Goal: Task Accomplishment & Management: Use online tool/utility

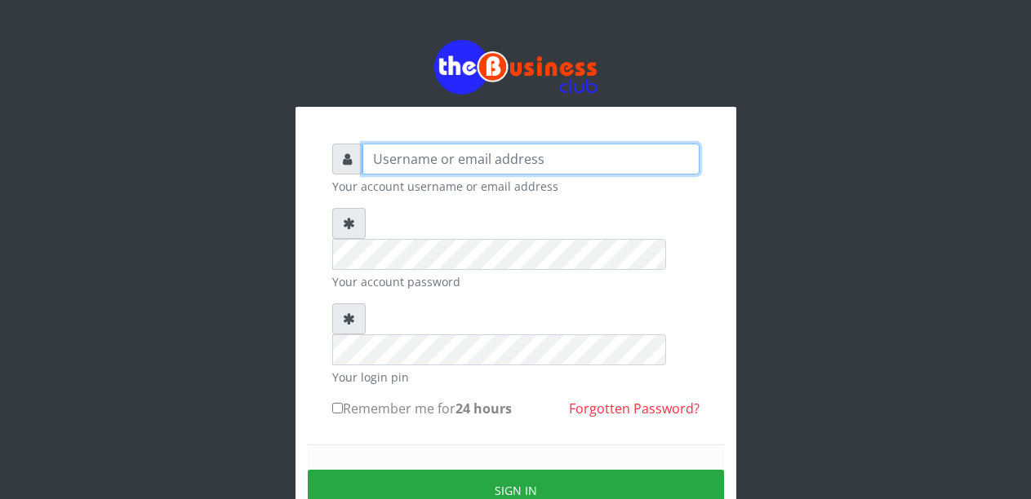
click at [405, 168] on input "text" at bounding box center [530, 159] width 337 height 31
type input "Malamsidi3030"
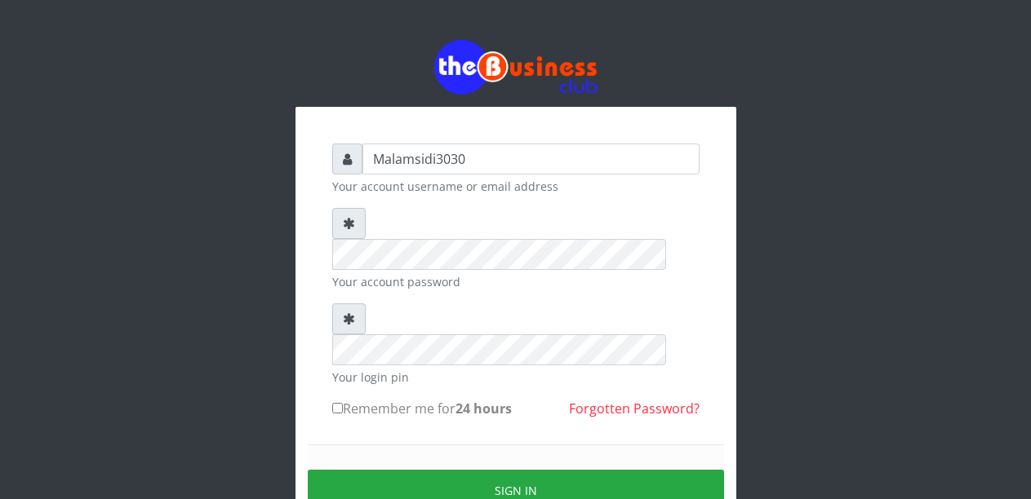
click at [429, 273] on small "Your account password" at bounding box center [515, 281] width 367 height 17
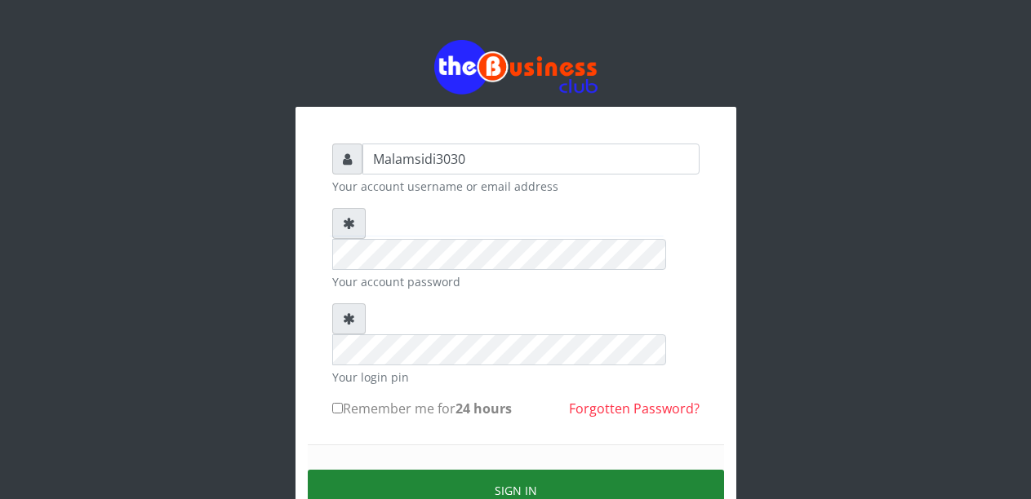
click at [508, 470] on button "Sign in" at bounding box center [516, 491] width 416 height 42
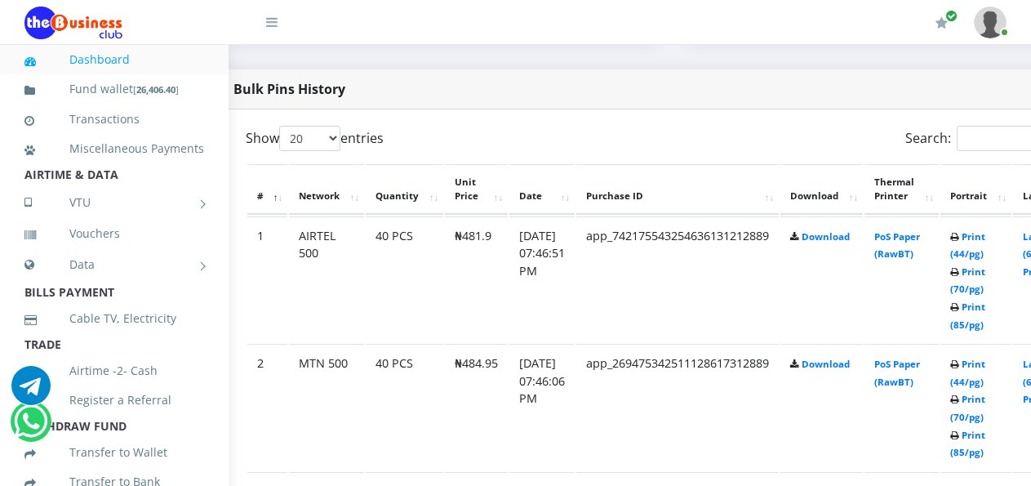
scroll to position [816, 60]
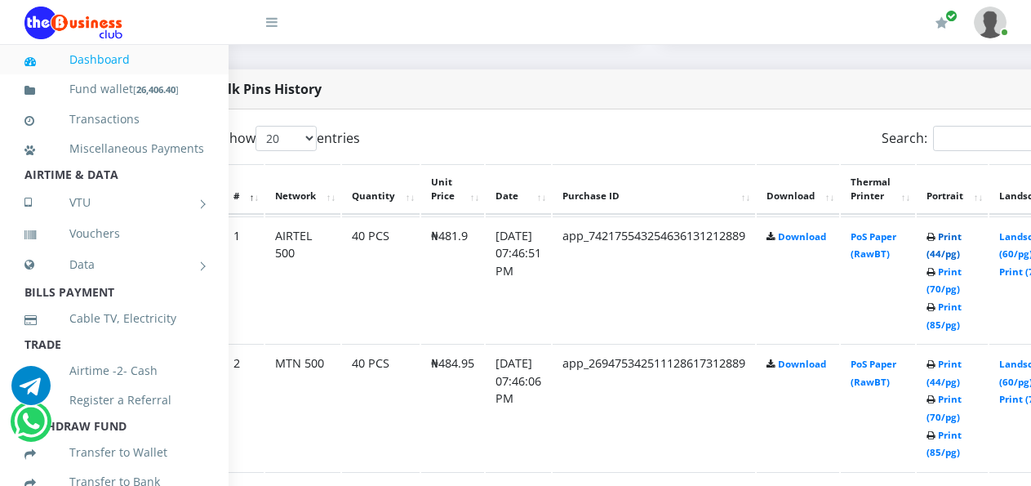
click at [957, 240] on link "Print (44/pg)" at bounding box center [943, 245] width 35 height 30
click at [959, 366] on link "Print (44/pg)" at bounding box center [943, 372] width 35 height 30
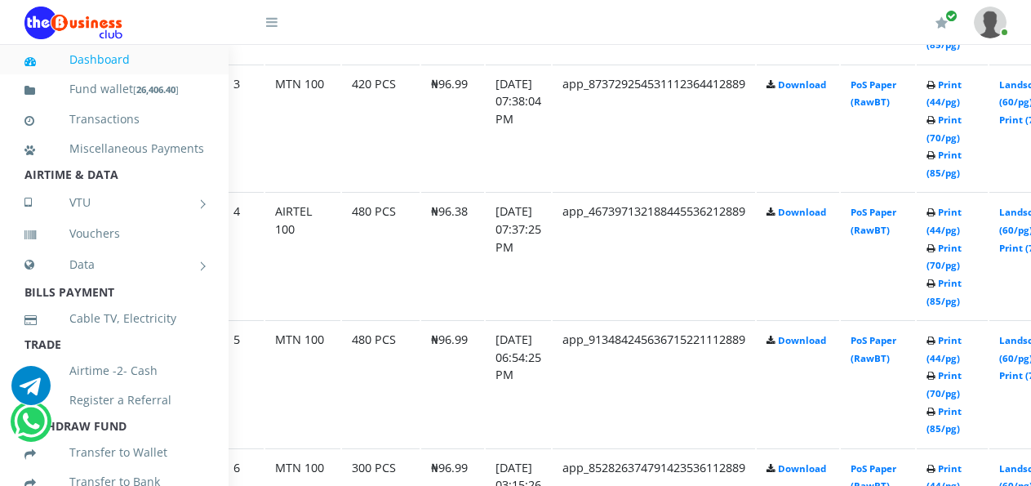
scroll to position [1224, 60]
